Goal: Check status: Check status

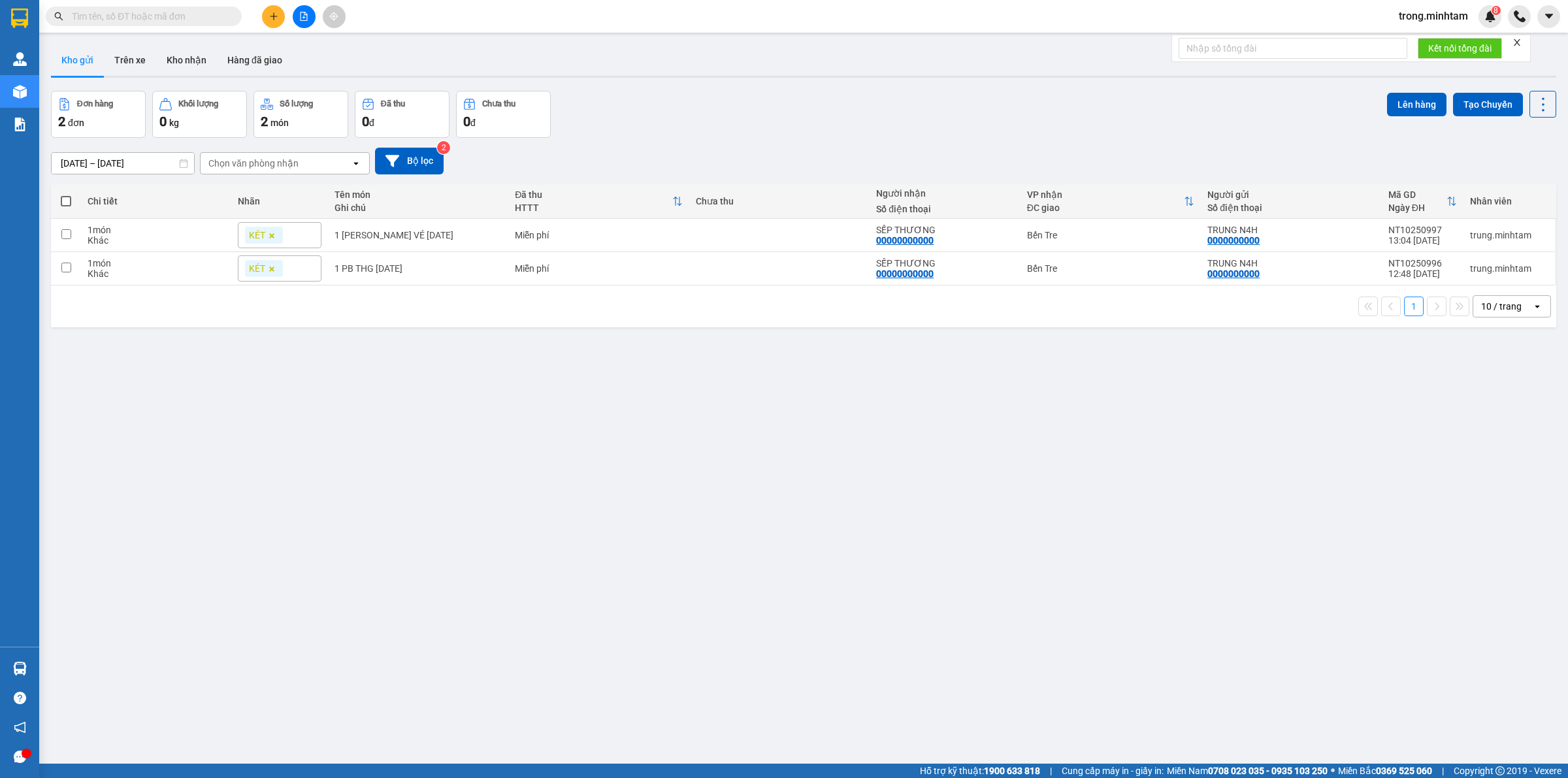
click at [188, 20] on input "text" at bounding box center [149, 16] width 154 height 15
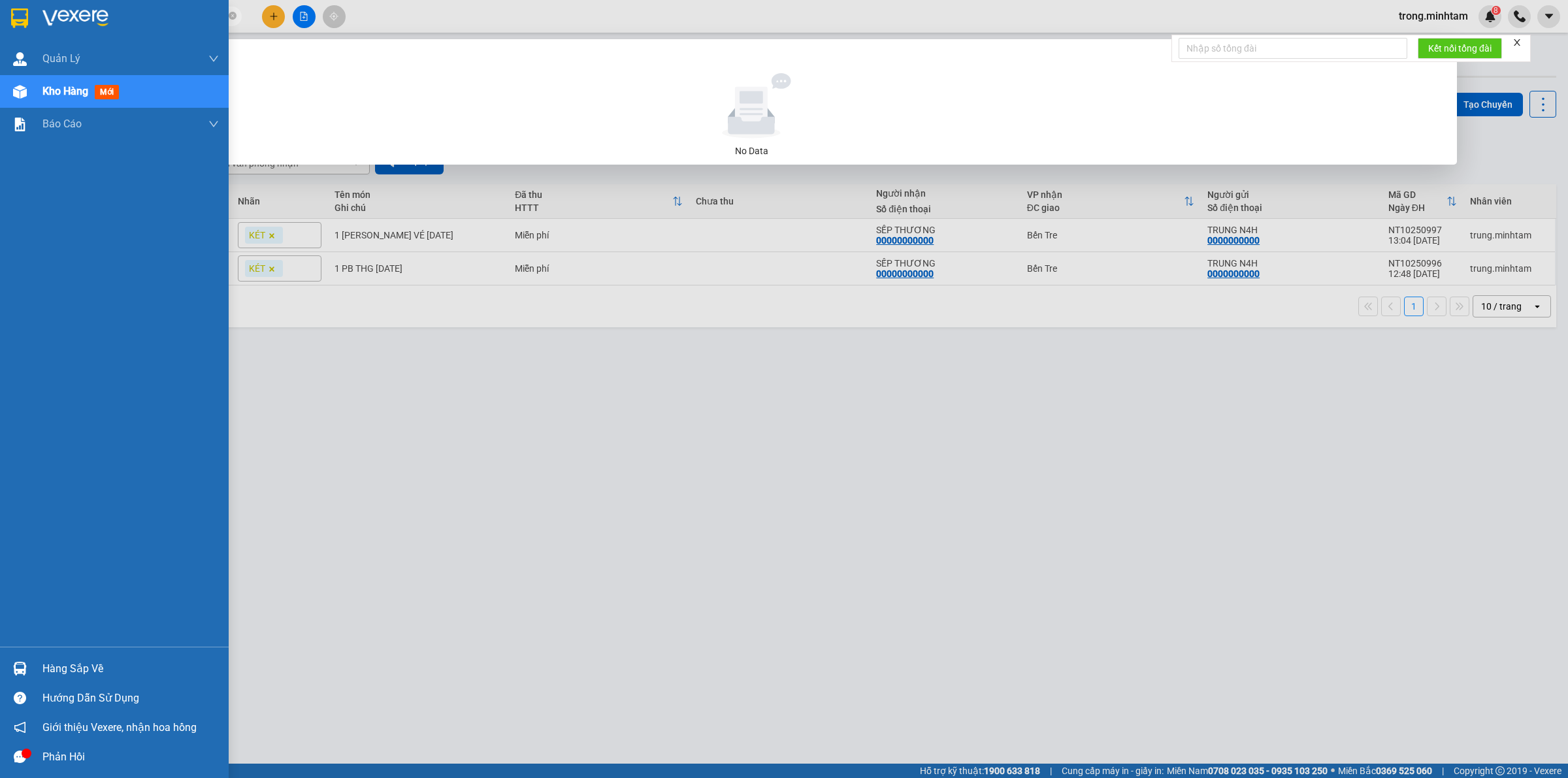
type input "44962"
